Goal: Information Seeking & Learning: Find specific fact

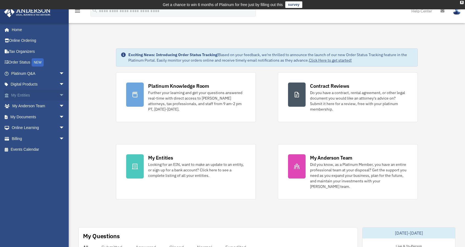
click at [59, 94] on span "arrow_drop_down" at bounding box center [64, 95] width 11 height 11
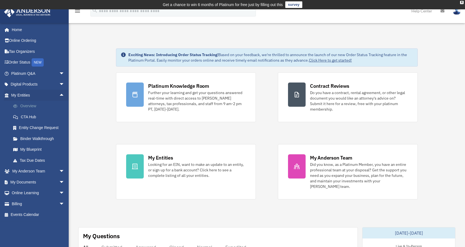
click at [32, 105] on link "Overview" at bounding box center [40, 106] width 65 height 11
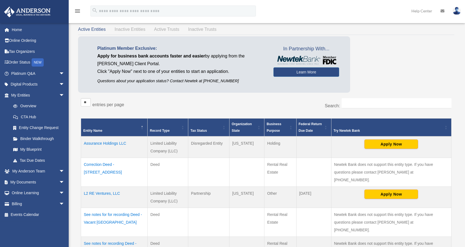
scroll to position [84, 0]
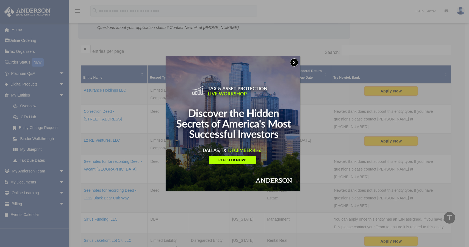
click at [295, 60] on button "x" at bounding box center [294, 62] width 8 height 8
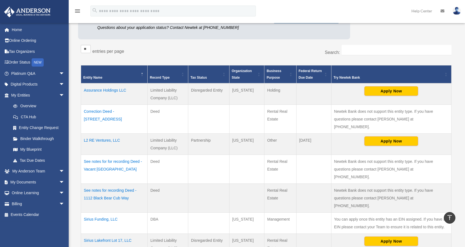
click at [103, 133] on td "L2 RE Ventures, LLC" at bounding box center [114, 143] width 66 height 21
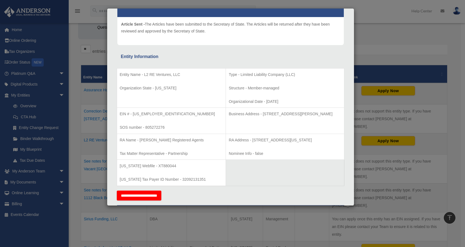
scroll to position [110, 0]
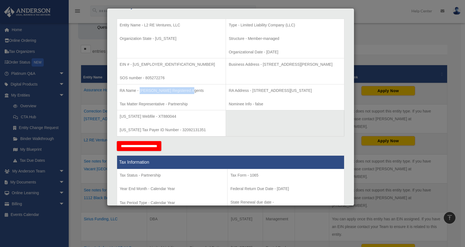
drag, startPoint x: 139, startPoint y: 90, endPoint x: 188, endPoint y: 89, distance: 48.6
click at [188, 89] on p "RA Name - [PERSON_NAME] Registered Agents" at bounding box center [171, 90] width 103 height 7
copy p "[PERSON_NAME] Registered Agents"
drag, startPoint x: 230, startPoint y: 90, endPoint x: 307, endPoint y: 91, distance: 76.7
click at [307, 91] on p "RA Address - [STREET_ADDRESS][US_STATE]" at bounding box center [285, 90] width 112 height 7
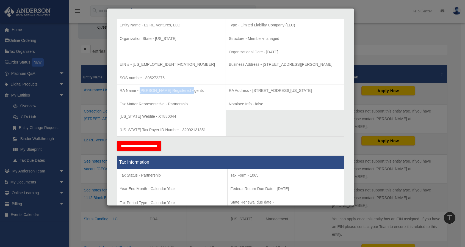
copy p "[STREET_ADDRESS][US_STATE]"
